Goal: Task Accomplishment & Management: Use online tool/utility

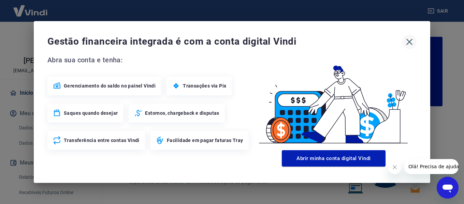
click at [408, 41] on icon "button" at bounding box center [409, 42] width 11 height 11
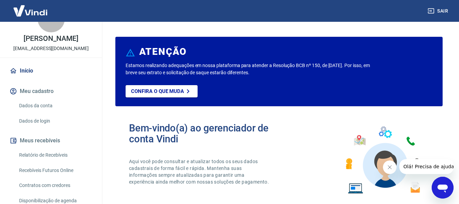
scroll to position [34, 0]
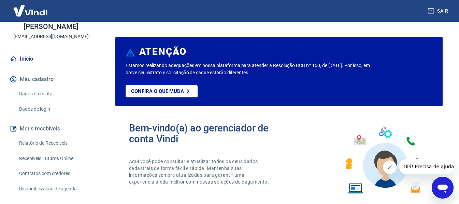
click at [45, 143] on link "Relatório de Recebíveis" at bounding box center [54, 143] width 77 height 14
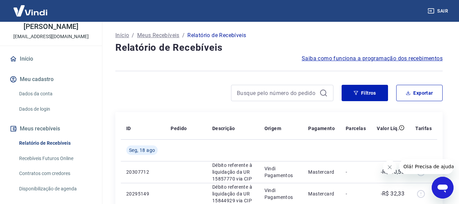
click at [389, 168] on icon "Fechar mensagem da empresa" at bounding box center [389, 167] width 3 height 3
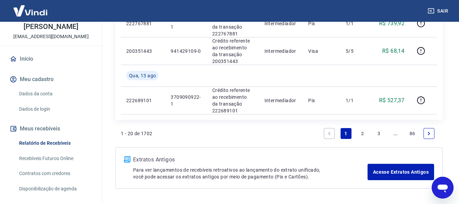
scroll to position [685, 0]
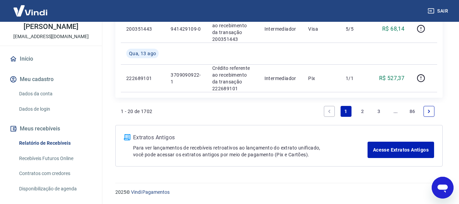
click at [361, 107] on link "2" at bounding box center [362, 111] width 11 height 11
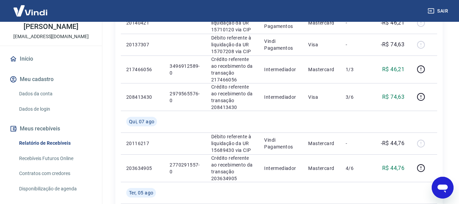
scroll to position [546, 0]
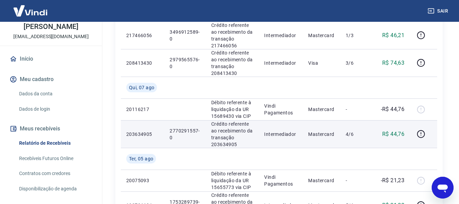
click at [183, 130] on p "2770291557-0" at bounding box center [185, 135] width 31 height 14
copy p "2770291557"
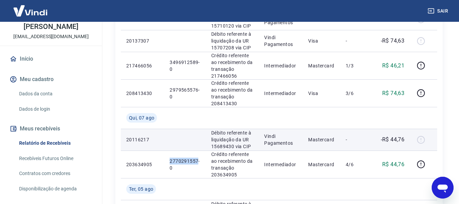
scroll to position [478, 0]
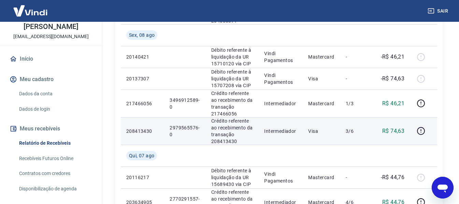
click at [183, 128] on p "2979565576-0" at bounding box center [185, 132] width 31 height 14
copy p "2979565576"
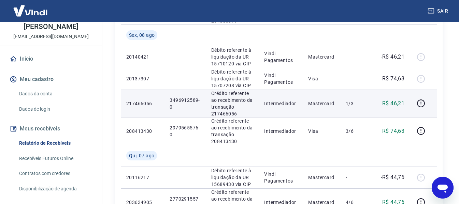
click at [182, 100] on p "3496912589-0" at bounding box center [185, 104] width 31 height 14
copy p "3496912589"
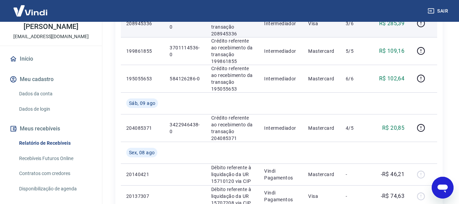
scroll to position [375, 0]
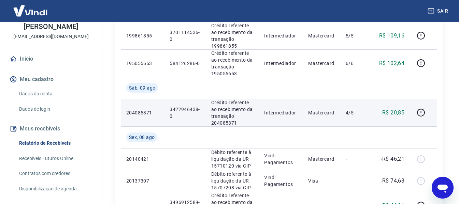
click at [181, 107] on p "3422946438-0" at bounding box center [185, 113] width 31 height 14
copy p "3422946438"
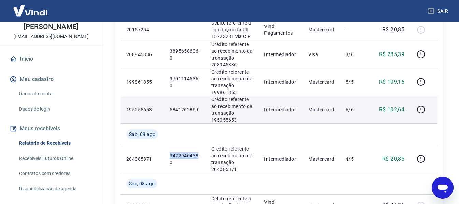
scroll to position [341, 0]
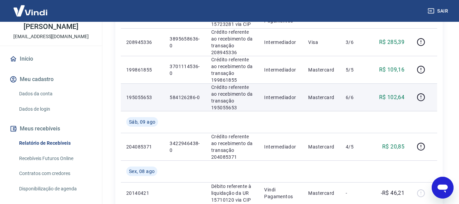
click at [184, 96] on p "584126286-0" at bounding box center [185, 97] width 31 height 7
copy p "584126286"
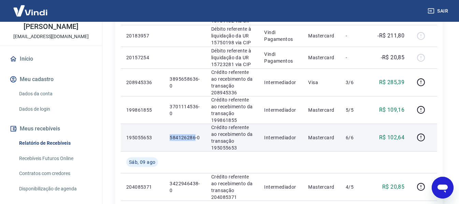
scroll to position [307, 0]
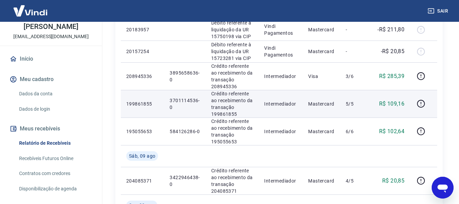
click at [183, 101] on p "3701114536-0" at bounding box center [185, 104] width 31 height 14
copy p "3701114536"
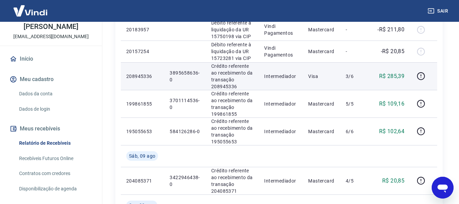
click at [180, 72] on p "3895658636-0" at bounding box center [185, 77] width 31 height 14
copy p "3895658636"
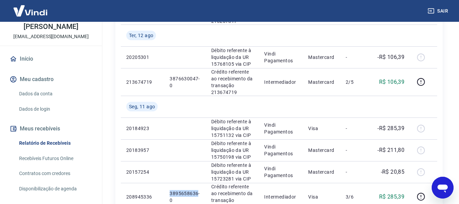
scroll to position [171, 0]
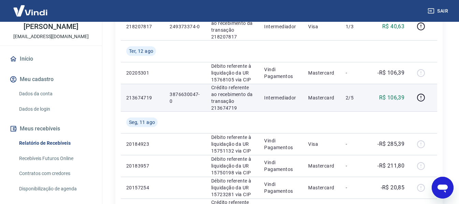
click at [181, 93] on p "3876630047-0" at bounding box center [185, 98] width 31 height 14
copy p "3876630047"
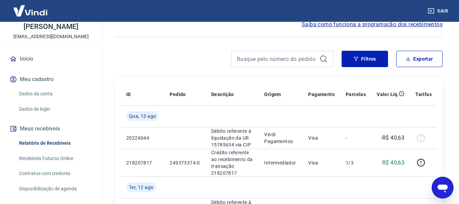
scroll to position [68, 0]
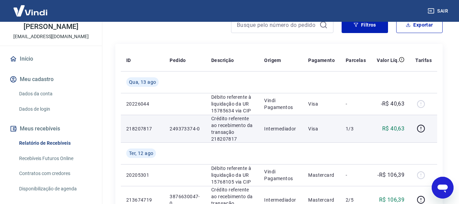
click at [177, 127] on p "249373374-0" at bounding box center [185, 129] width 31 height 7
copy p "249373374"
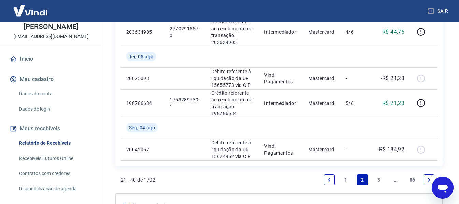
scroll to position [717, 0]
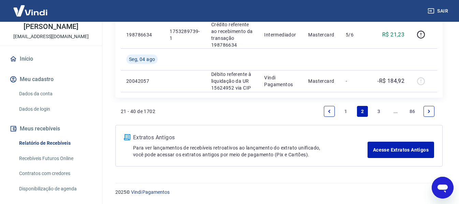
click at [346, 112] on link "1" at bounding box center [345, 111] width 11 height 11
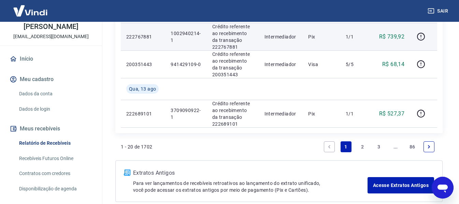
scroll to position [685, 0]
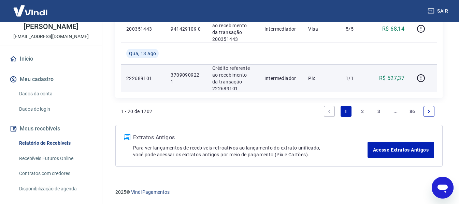
click at [181, 73] on p "3709090922-1" at bounding box center [186, 79] width 30 height 14
copy p "3709090922"
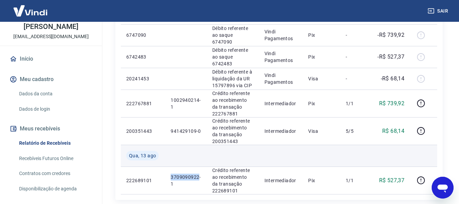
scroll to position [616, 0]
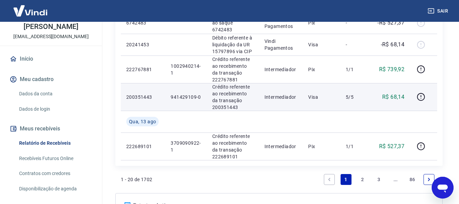
click at [185, 97] on p "941429109-0" at bounding box center [186, 97] width 30 height 7
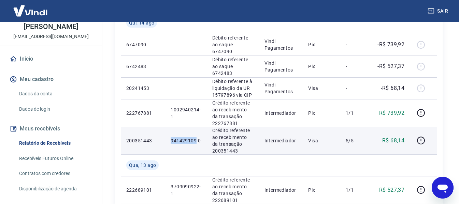
scroll to position [582, 0]
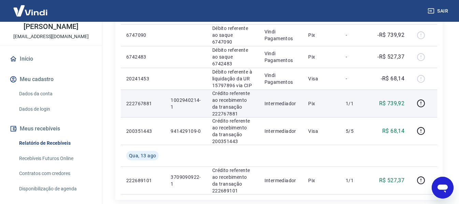
click at [179, 99] on p "1002940214-1" at bounding box center [186, 104] width 30 height 14
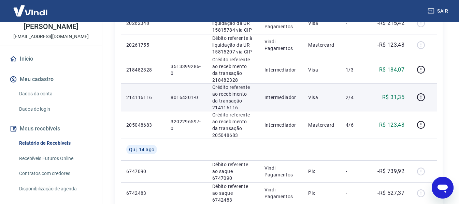
scroll to position [412, 0]
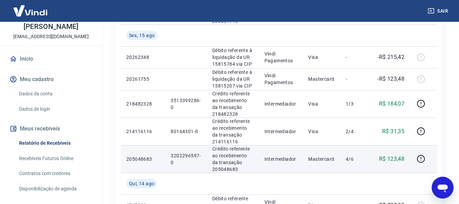
click at [181, 157] on p "3202296597-0" at bounding box center [186, 159] width 30 height 14
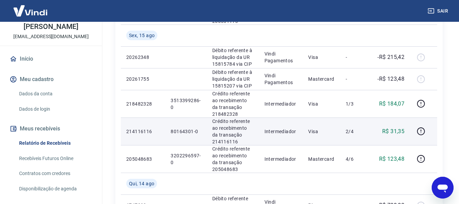
click at [180, 128] on p "80164301-0" at bounding box center [186, 131] width 30 height 7
click at [179, 132] on p "80164301-0" at bounding box center [186, 131] width 30 height 7
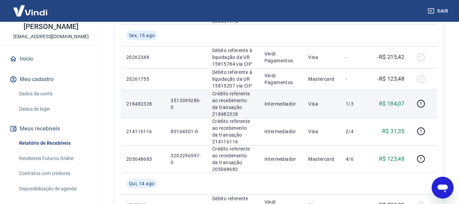
click at [180, 101] on p "3513399286-0" at bounding box center [186, 104] width 30 height 14
